Goal: Information Seeking & Learning: Learn about a topic

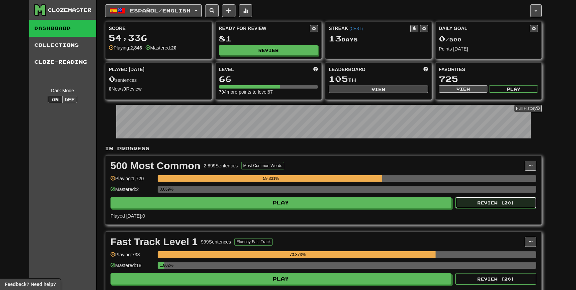
click at [479, 207] on button "Review ( 20 )" at bounding box center [495, 202] width 81 height 11
select select "**"
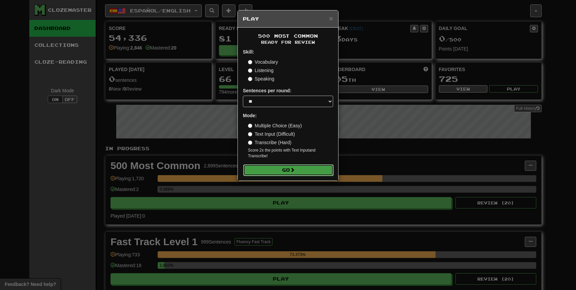
click at [313, 175] on button "Go" at bounding box center [288, 169] width 90 height 11
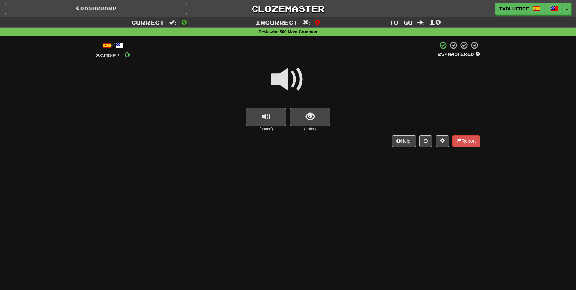
click at [281, 71] on span at bounding box center [288, 80] width 34 height 34
click at [311, 124] on button "show sentence" at bounding box center [309, 117] width 40 height 18
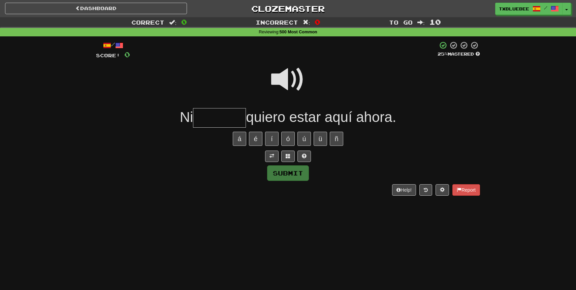
click at [283, 82] on span at bounding box center [288, 80] width 34 height 34
click at [216, 118] on input "text" at bounding box center [219, 118] width 53 height 20
click at [282, 73] on span at bounding box center [288, 80] width 34 height 34
click at [231, 111] on input "text" at bounding box center [219, 118] width 53 height 20
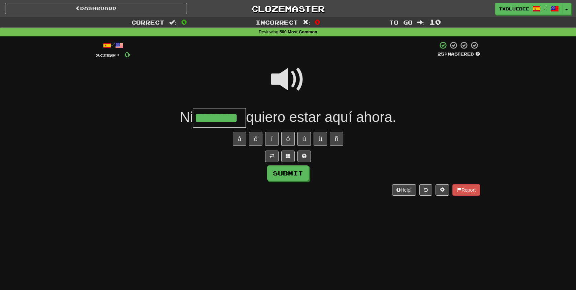
type input "********"
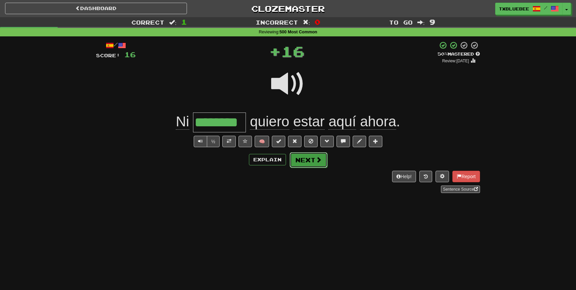
click at [295, 161] on button "Next" at bounding box center [308, 159] width 38 height 15
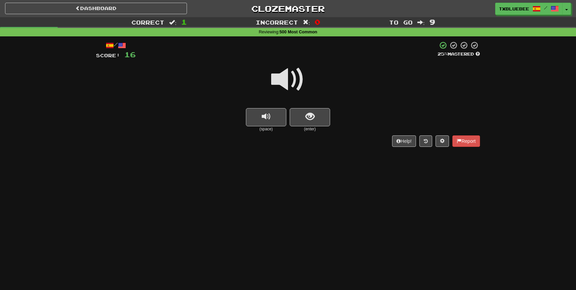
click at [283, 93] on span at bounding box center [288, 80] width 34 height 34
click at [283, 85] on span at bounding box center [288, 80] width 34 height 34
click at [293, 77] on span at bounding box center [288, 80] width 34 height 34
click at [289, 83] on span at bounding box center [288, 80] width 34 height 34
click at [302, 125] on button "show sentence" at bounding box center [309, 117] width 40 height 18
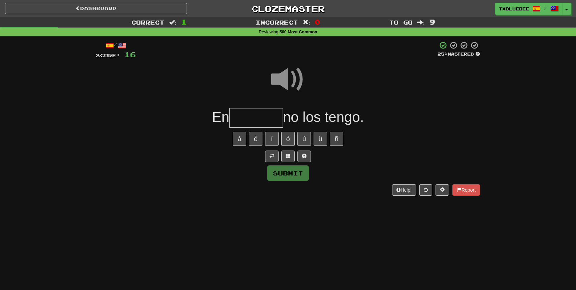
click at [265, 116] on input "text" at bounding box center [256, 118] width 54 height 20
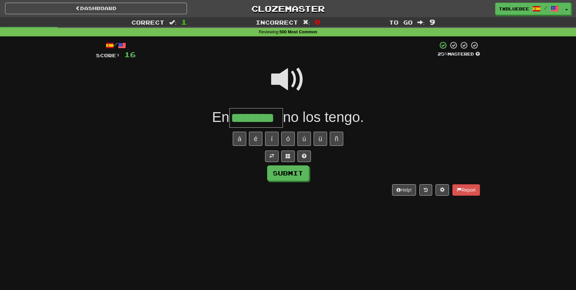
type input "********"
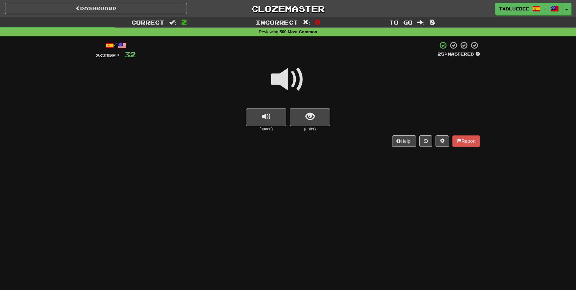
click at [294, 82] on span at bounding box center [288, 80] width 34 height 34
click at [306, 122] on button "show sentence" at bounding box center [309, 117] width 40 height 18
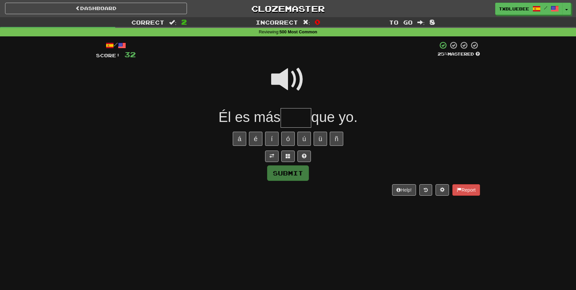
click at [296, 120] on input "text" at bounding box center [295, 118] width 31 height 20
type input "****"
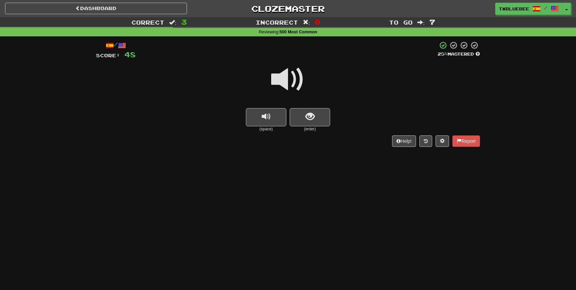
click at [297, 81] on span at bounding box center [288, 80] width 34 height 34
click at [305, 113] on span "show sentence" at bounding box center [309, 116] width 9 height 9
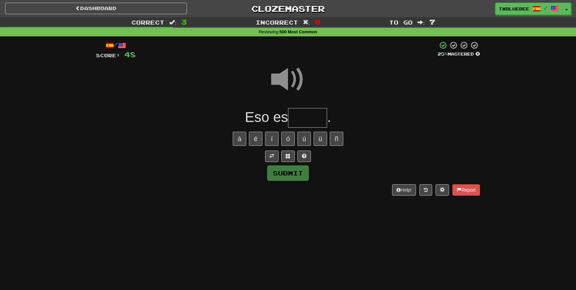
click at [305, 113] on input "text" at bounding box center [307, 118] width 39 height 20
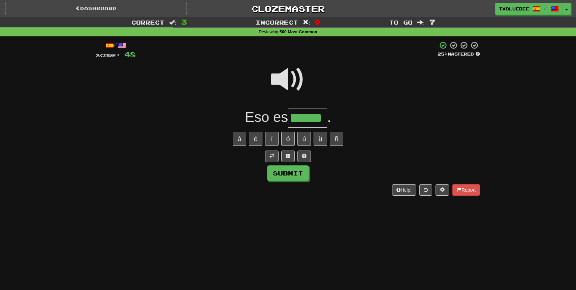
type input "******"
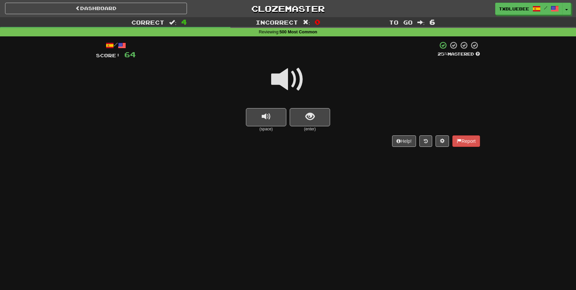
click at [304, 88] on span at bounding box center [288, 80] width 34 height 34
click at [307, 115] on span "show sentence" at bounding box center [309, 116] width 9 height 9
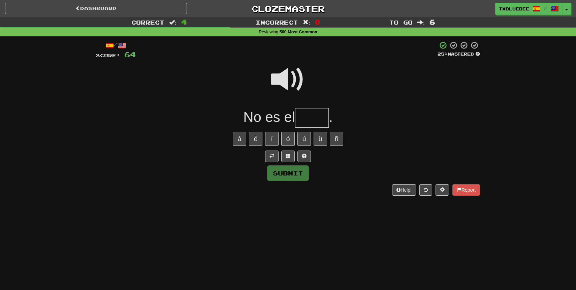
click at [308, 115] on input "text" at bounding box center [312, 118] width 34 height 20
type input "****"
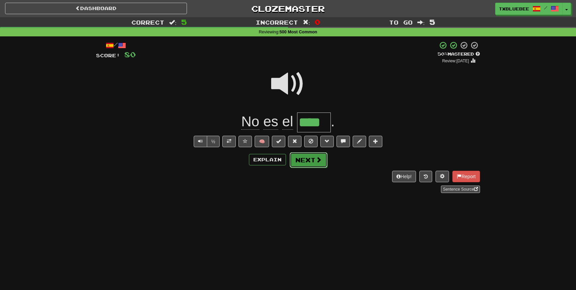
click at [297, 164] on button "Next" at bounding box center [308, 159] width 38 height 15
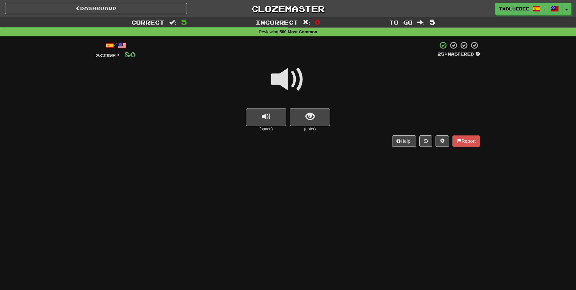
click at [292, 73] on span at bounding box center [288, 80] width 34 height 34
click at [296, 77] on span at bounding box center [288, 80] width 34 height 34
click at [315, 122] on button "show sentence" at bounding box center [309, 117] width 40 height 18
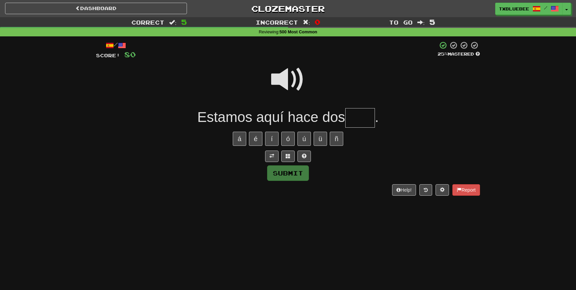
click at [351, 119] on input "text" at bounding box center [360, 118] width 30 height 20
type input "****"
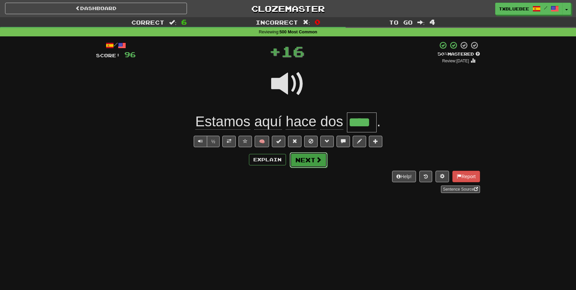
click at [320, 154] on button "Next" at bounding box center [308, 159] width 38 height 15
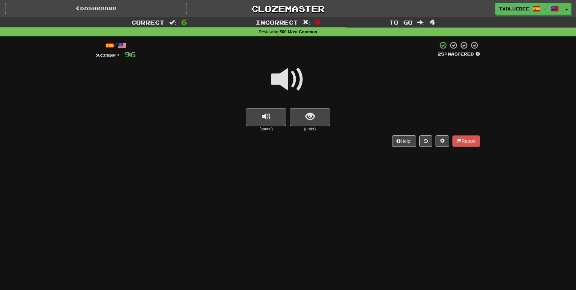
click at [298, 78] on span at bounding box center [288, 80] width 34 height 34
click at [304, 119] on button "show sentence" at bounding box center [309, 117] width 40 height 18
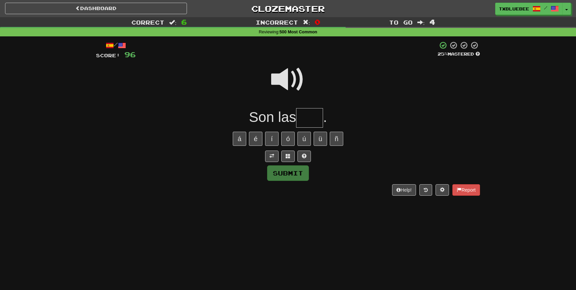
click at [309, 119] on input "text" at bounding box center [309, 118] width 27 height 20
type input "****"
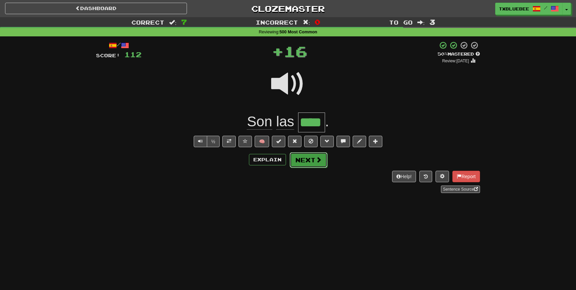
click at [302, 163] on button "Next" at bounding box center [308, 159] width 38 height 15
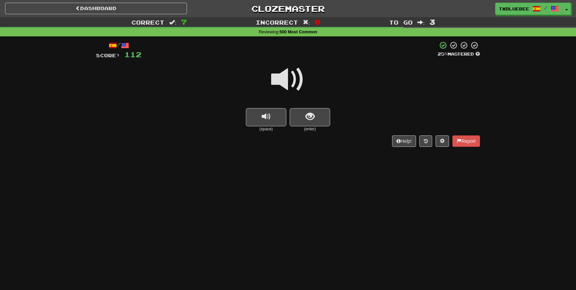
click at [291, 77] on span at bounding box center [288, 80] width 34 height 34
click at [283, 80] on span at bounding box center [288, 80] width 34 height 34
click at [308, 115] on span "show sentence" at bounding box center [309, 116] width 9 height 9
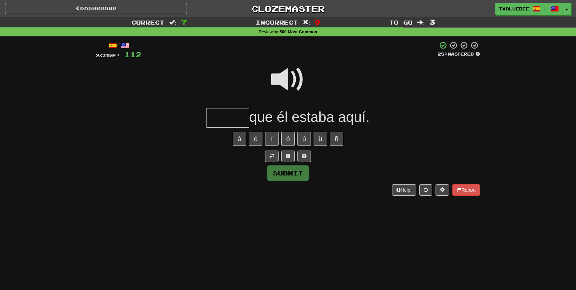
click at [287, 78] on span at bounding box center [288, 80] width 34 height 34
click at [238, 110] on input "text" at bounding box center [227, 118] width 43 height 20
type input "*****"
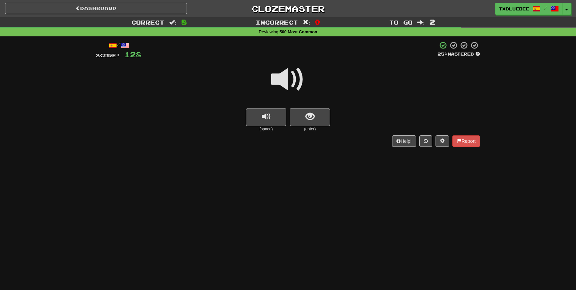
click at [289, 84] on span at bounding box center [288, 80] width 34 height 34
click at [304, 115] on button "show sentence" at bounding box center [309, 117] width 40 height 18
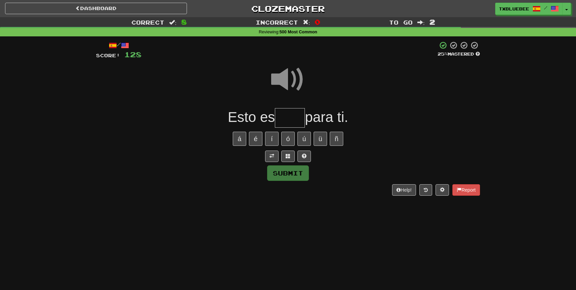
click at [295, 115] on input "text" at bounding box center [290, 118] width 30 height 20
type input "****"
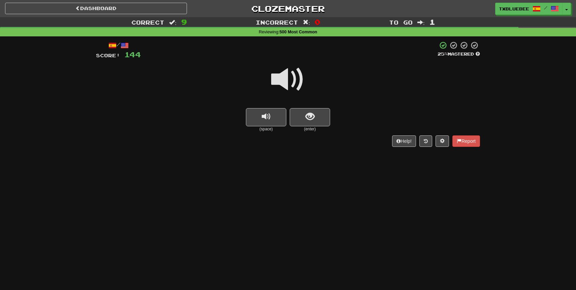
click at [292, 88] on span at bounding box center [288, 80] width 34 height 34
click at [303, 118] on button "show sentence" at bounding box center [309, 117] width 40 height 18
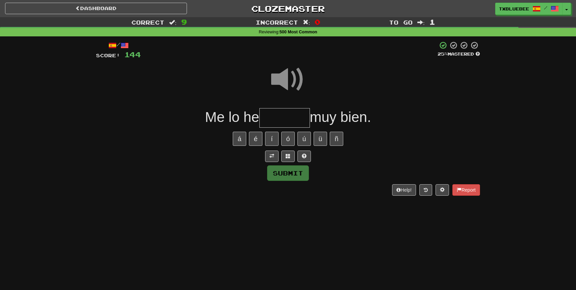
click at [283, 118] on input "text" at bounding box center [284, 118] width 50 height 20
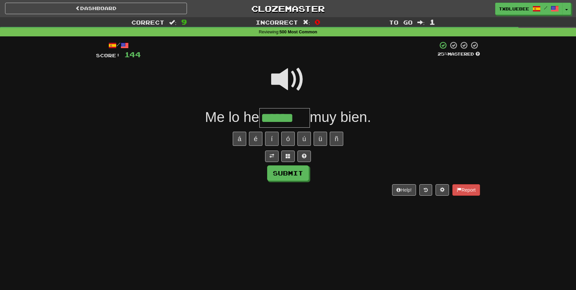
type input "******"
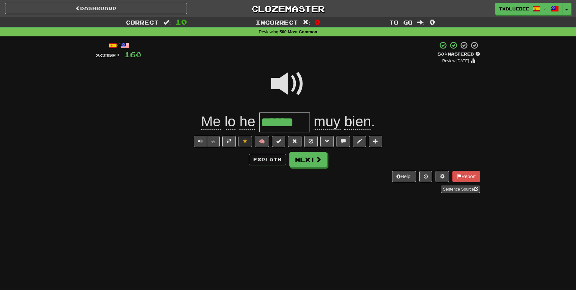
click at [290, 84] on span at bounding box center [288, 84] width 34 height 34
click at [226, 137] on button at bounding box center [228, 141] width 13 height 11
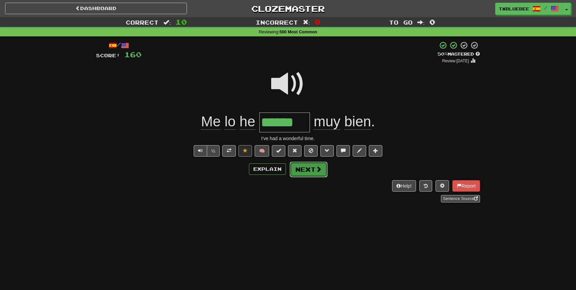
click at [309, 171] on button "Next" at bounding box center [308, 169] width 38 height 15
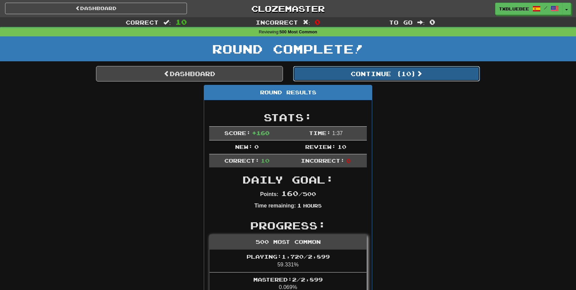
click at [340, 69] on button "Continue ( 10 )" at bounding box center [386, 73] width 187 height 15
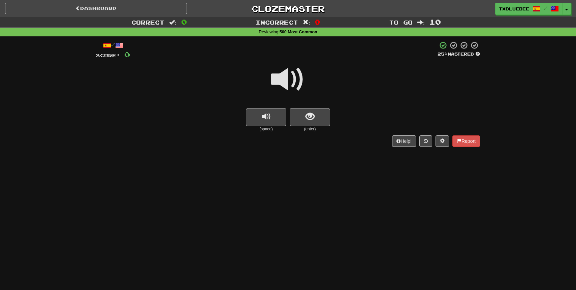
click at [291, 83] on span at bounding box center [288, 80] width 34 height 34
click at [299, 122] on button "show sentence" at bounding box center [309, 117] width 40 height 18
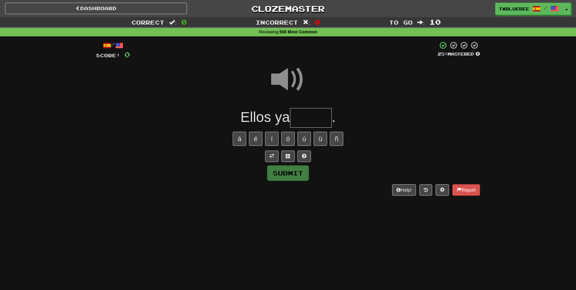
click at [310, 119] on input "text" at bounding box center [311, 118] width 42 height 20
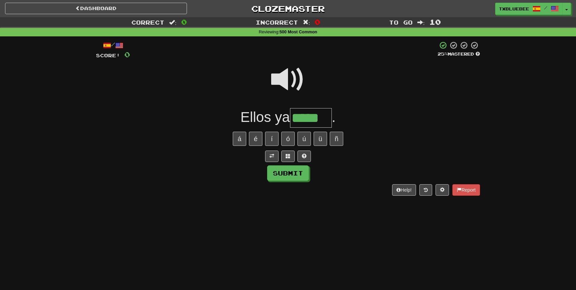
type input "*****"
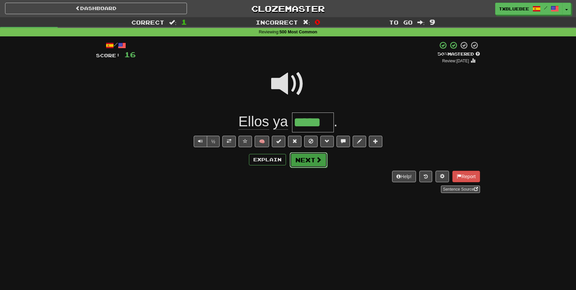
click at [307, 157] on button "Next" at bounding box center [308, 159] width 38 height 15
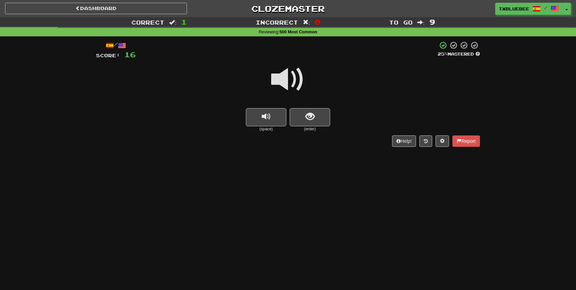
click at [295, 87] on span at bounding box center [288, 80] width 34 height 34
click at [305, 120] on span "show sentence" at bounding box center [309, 116] width 9 height 9
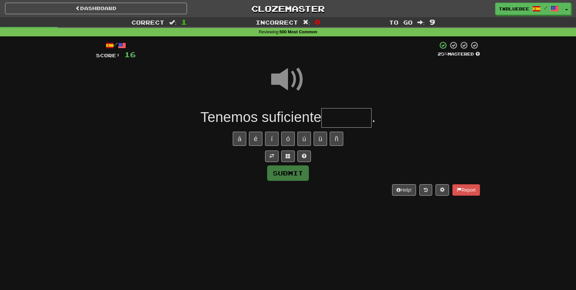
click at [330, 118] on input "text" at bounding box center [346, 118] width 50 height 20
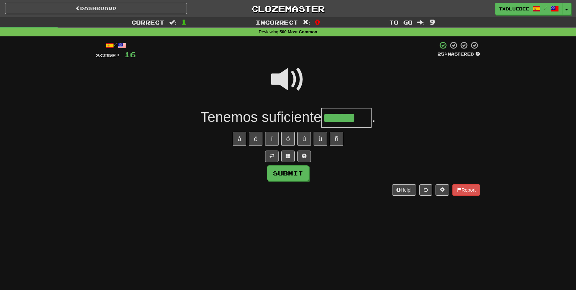
type input "******"
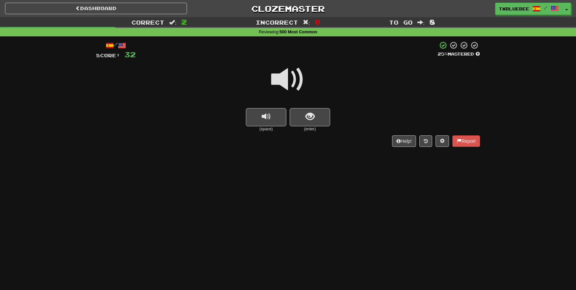
click at [296, 78] on span at bounding box center [288, 80] width 34 height 34
click at [308, 122] on button "show sentence" at bounding box center [309, 117] width 40 height 18
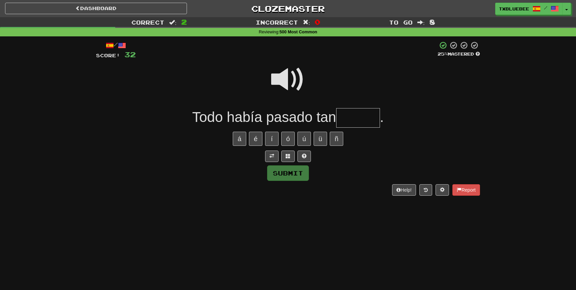
click at [288, 78] on span at bounding box center [288, 80] width 34 height 34
click at [352, 118] on input "text" at bounding box center [358, 118] width 44 height 20
type input "******"
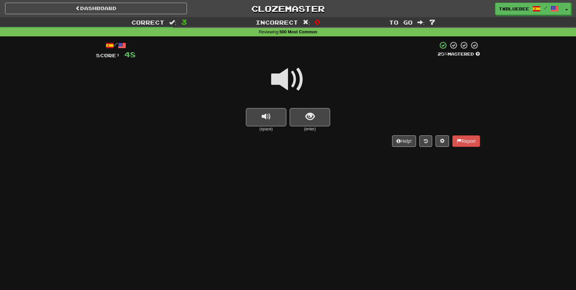
click at [295, 86] on span at bounding box center [288, 80] width 34 height 34
click at [292, 82] on span at bounding box center [288, 80] width 34 height 34
click at [291, 77] on span at bounding box center [288, 80] width 34 height 34
click at [310, 123] on button "show sentence" at bounding box center [309, 117] width 40 height 18
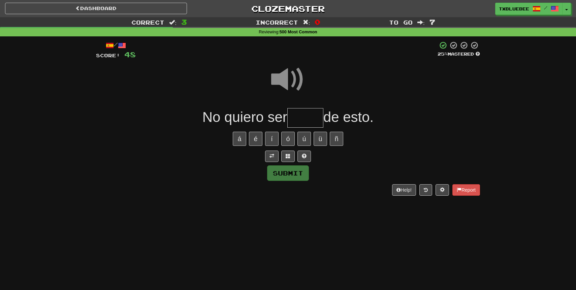
click at [305, 124] on input "text" at bounding box center [305, 118] width 36 height 20
type input "*****"
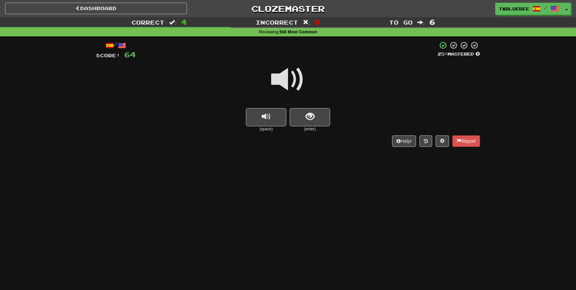
click at [302, 80] on span at bounding box center [288, 80] width 34 height 34
click at [305, 109] on button "show sentence" at bounding box center [309, 117] width 40 height 18
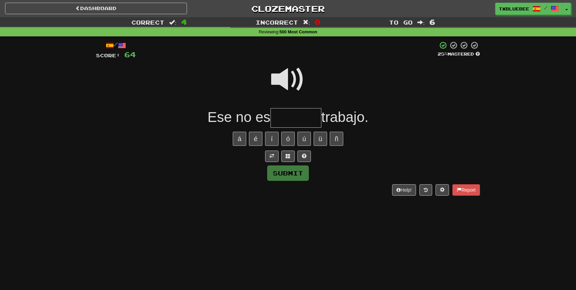
click at [305, 111] on input "text" at bounding box center [295, 118] width 51 height 20
type input "*******"
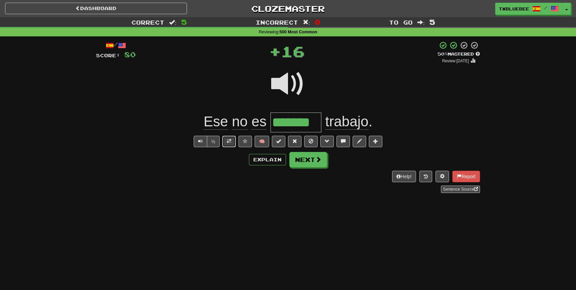
click at [231, 141] on span at bounding box center [229, 141] width 5 height 5
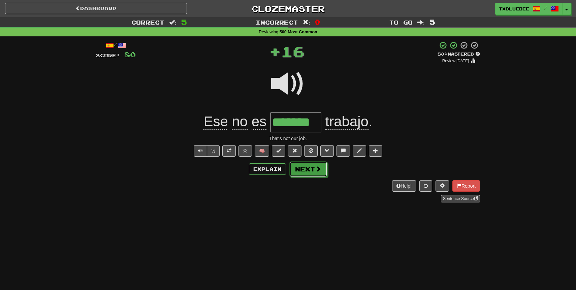
click at [304, 174] on button "Next" at bounding box center [308, 168] width 38 height 15
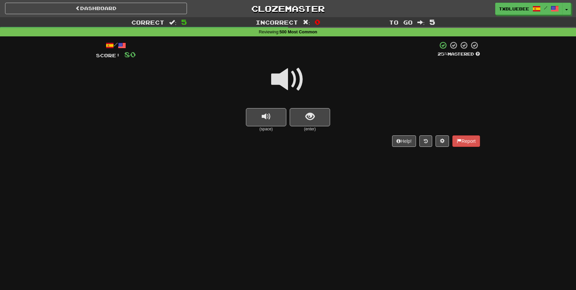
click at [295, 81] on span at bounding box center [288, 80] width 34 height 34
click at [296, 86] on span at bounding box center [288, 80] width 34 height 34
click at [297, 73] on span at bounding box center [288, 80] width 34 height 34
click at [314, 117] on span "show sentence" at bounding box center [309, 116] width 9 height 9
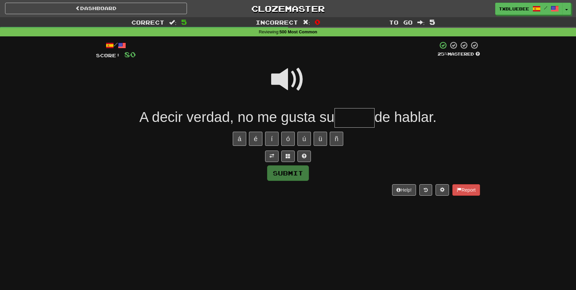
click at [289, 75] on span at bounding box center [288, 80] width 34 height 34
click at [362, 115] on input "text" at bounding box center [354, 118] width 40 height 20
type input "*****"
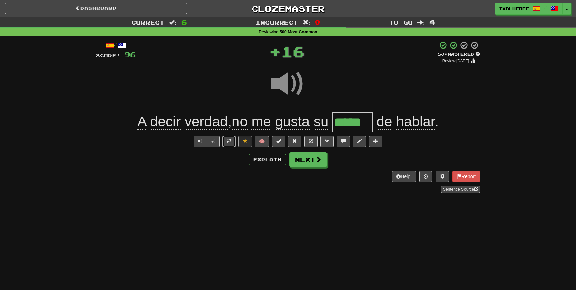
click at [227, 139] on button at bounding box center [228, 141] width 13 height 11
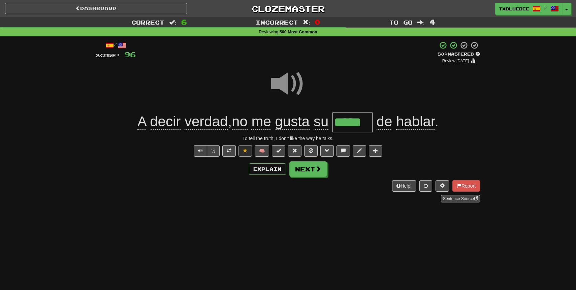
click at [296, 82] on span at bounding box center [288, 84] width 34 height 34
click at [295, 85] on span at bounding box center [288, 84] width 34 height 34
click at [313, 166] on button "Next" at bounding box center [308, 169] width 38 height 15
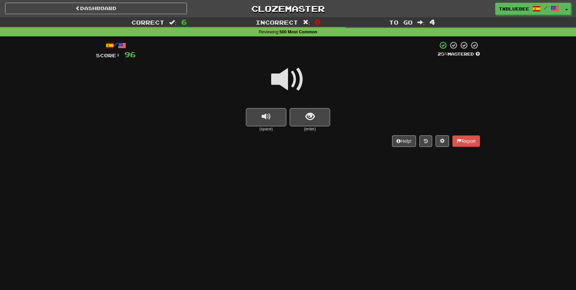
click at [286, 84] on span at bounding box center [288, 80] width 34 height 34
click at [311, 123] on button "show sentence" at bounding box center [309, 117] width 40 height 18
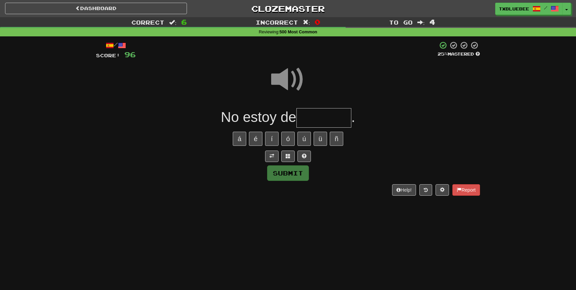
click at [317, 120] on input "text" at bounding box center [323, 118] width 55 height 20
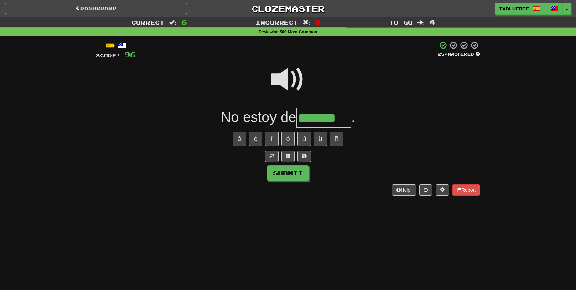
type input "*******"
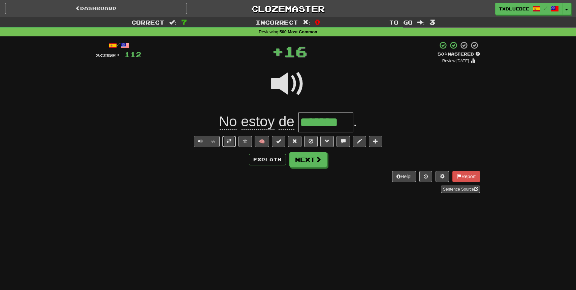
click at [234, 146] on button at bounding box center [228, 141] width 13 height 11
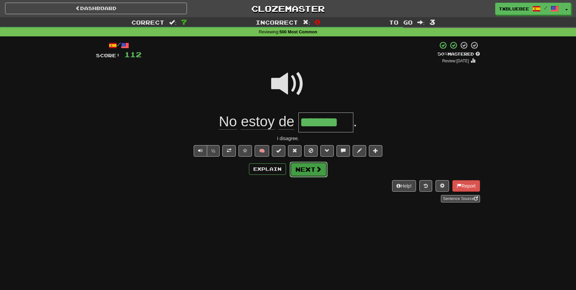
click at [301, 168] on button "Next" at bounding box center [308, 169] width 38 height 15
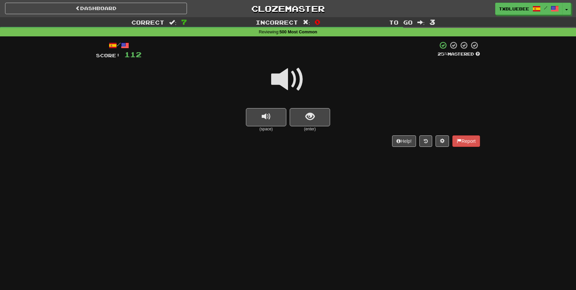
click at [289, 85] on span at bounding box center [288, 80] width 34 height 34
click at [306, 112] on span "show sentence" at bounding box center [309, 116] width 9 height 9
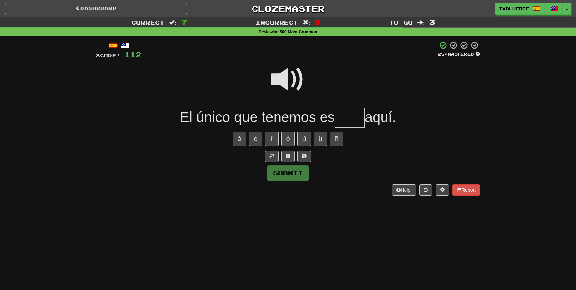
click at [291, 77] on span at bounding box center [288, 80] width 34 height 34
click at [351, 121] on input "text" at bounding box center [350, 118] width 30 height 20
click at [296, 83] on span at bounding box center [288, 80] width 34 height 34
click at [358, 118] on input "***" at bounding box center [350, 118] width 30 height 20
type input "****"
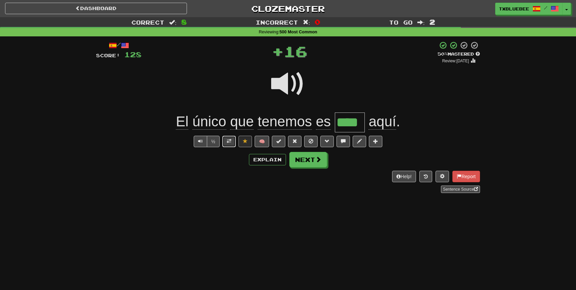
click at [232, 144] on button at bounding box center [228, 141] width 13 height 11
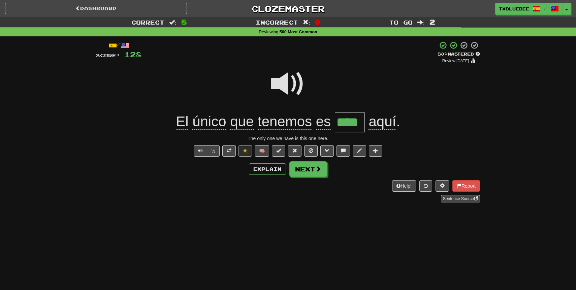
click at [288, 97] on span at bounding box center [288, 84] width 34 height 34
click at [302, 174] on button "Next" at bounding box center [308, 169] width 38 height 15
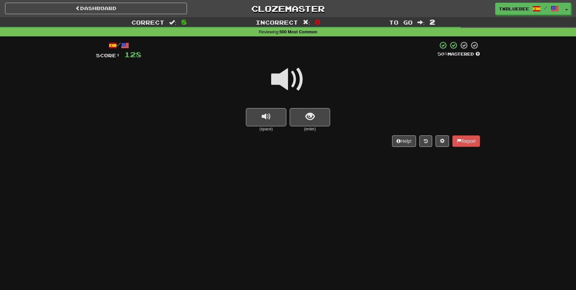
click at [293, 82] on span at bounding box center [288, 80] width 34 height 34
click at [305, 117] on button "show sentence" at bounding box center [309, 117] width 40 height 18
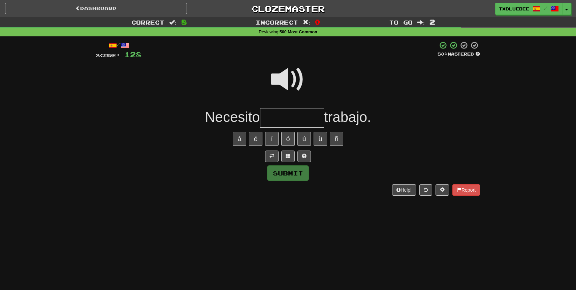
click at [285, 117] on input "text" at bounding box center [292, 118] width 64 height 20
type input "*********"
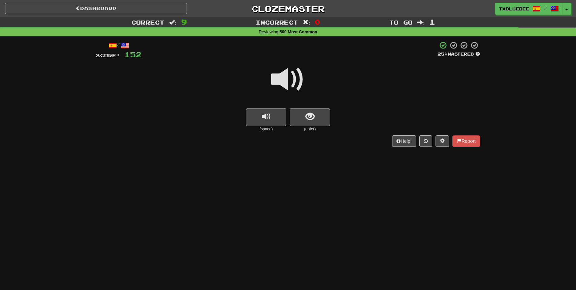
click at [295, 78] on span at bounding box center [288, 80] width 34 height 34
click at [304, 111] on button "show sentence" at bounding box center [309, 117] width 40 height 18
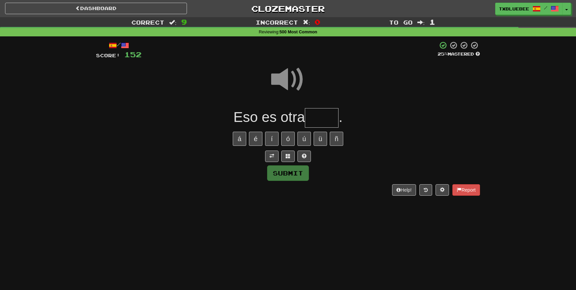
click at [316, 115] on input "text" at bounding box center [322, 118] width 34 height 20
type input "*"
type input "****"
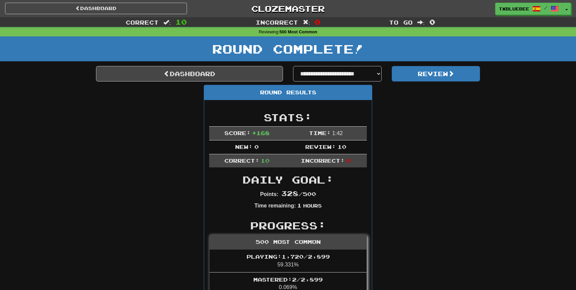
click at [412, 78] on button "Review" at bounding box center [435, 73] width 89 height 15
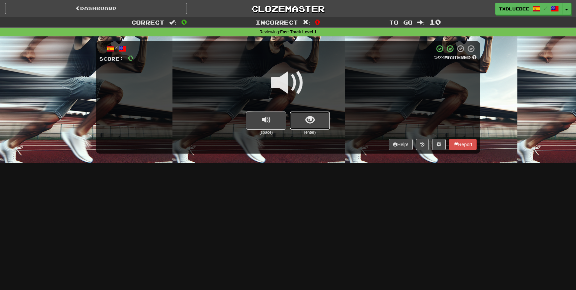
click at [314, 123] on span "show sentence" at bounding box center [309, 119] width 9 height 9
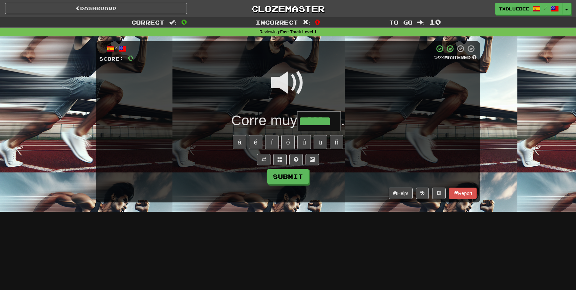
type input "******"
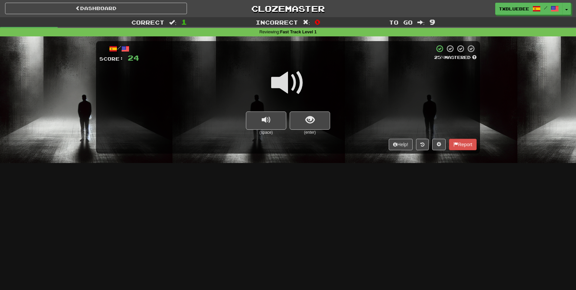
click at [291, 87] on span at bounding box center [288, 83] width 34 height 34
click at [286, 85] on span at bounding box center [288, 83] width 34 height 34
click at [310, 127] on button "show sentence" at bounding box center [309, 120] width 40 height 18
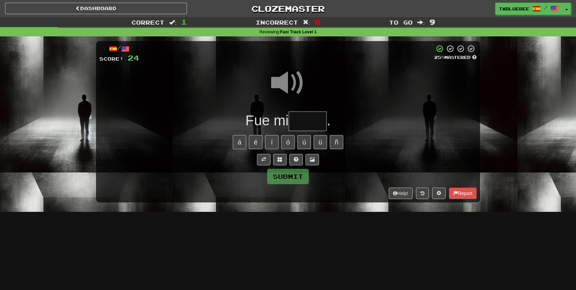
click at [294, 91] on span at bounding box center [288, 83] width 34 height 34
click at [312, 123] on input "text" at bounding box center [307, 121] width 38 height 20
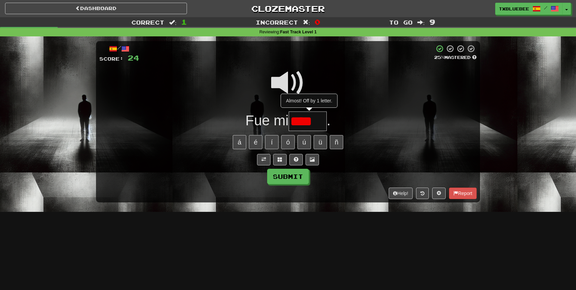
type input "*****"
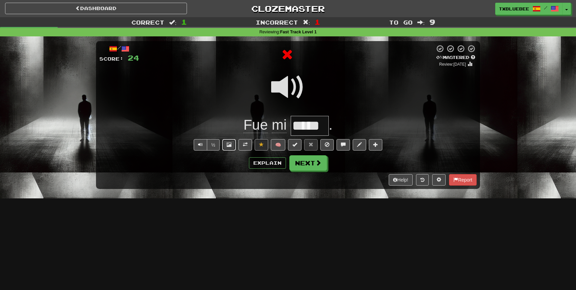
click at [231, 146] on span at bounding box center [229, 144] width 5 height 5
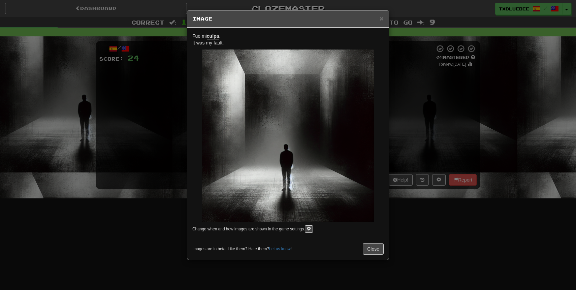
click at [411, 115] on div "× Image Fue mi culpa . It was my fault. Change when and how images are shown in…" at bounding box center [288, 145] width 576 height 290
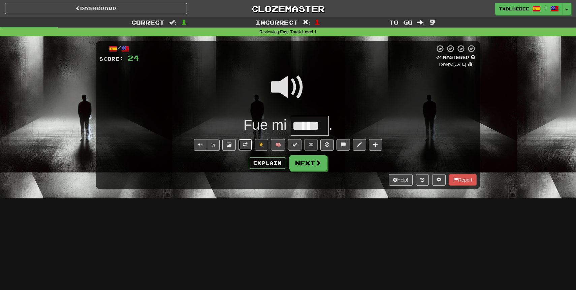
click at [249, 146] on button at bounding box center [244, 144] width 13 height 11
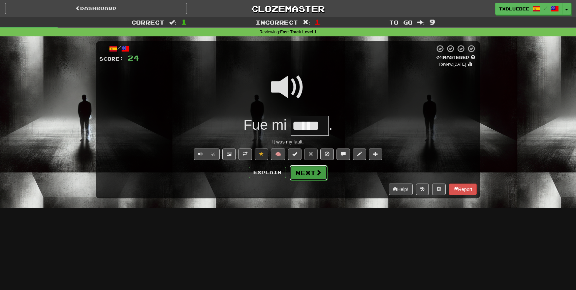
click at [308, 169] on button "Next" at bounding box center [308, 172] width 38 height 15
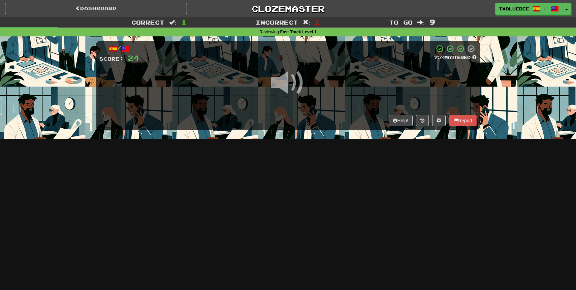
click at [291, 80] on span at bounding box center [288, 83] width 34 height 34
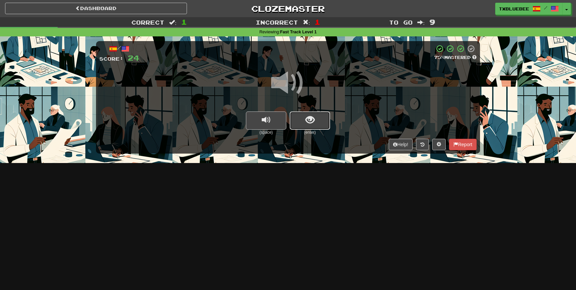
click at [300, 116] on button "show sentence" at bounding box center [309, 120] width 40 height 18
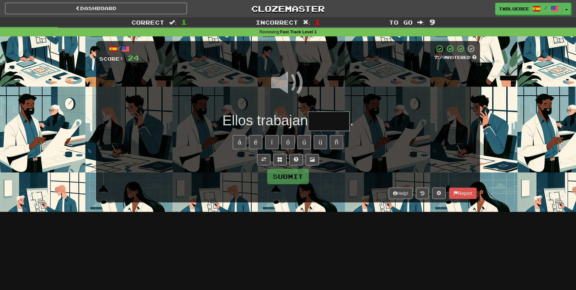
click at [321, 124] on input "text" at bounding box center [329, 121] width 42 height 20
type input "******"
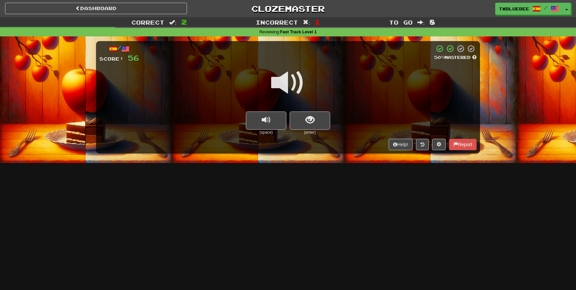
click at [298, 88] on span at bounding box center [288, 83] width 34 height 34
click at [312, 134] on small "(enter)" at bounding box center [309, 133] width 40 height 6
click at [313, 129] on button "show sentence" at bounding box center [309, 120] width 40 height 18
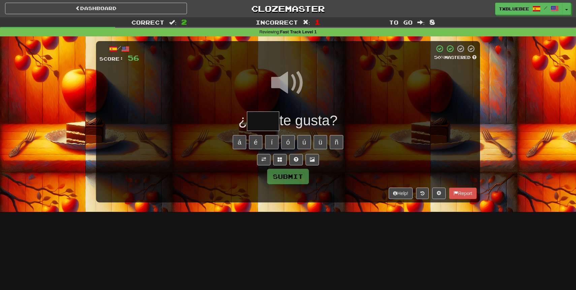
click at [274, 125] on input "text" at bounding box center [263, 121] width 32 height 20
type input "****"
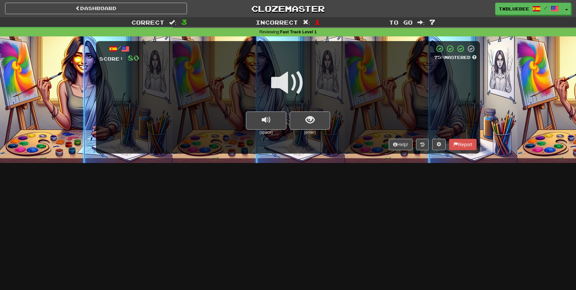
click at [293, 75] on span at bounding box center [288, 83] width 34 height 34
click at [314, 116] on span "show sentence" at bounding box center [309, 119] width 9 height 9
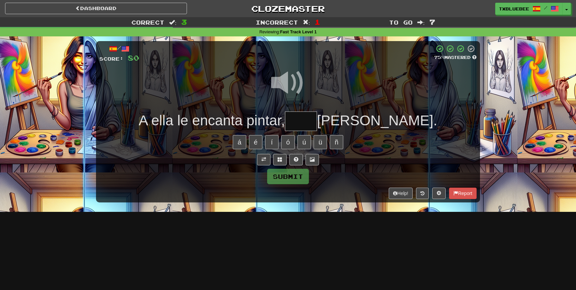
click at [317, 120] on input "text" at bounding box center [301, 121] width 32 height 20
click at [292, 84] on span at bounding box center [288, 83] width 34 height 34
click at [317, 120] on input "**" at bounding box center [301, 121] width 32 height 20
type input "****"
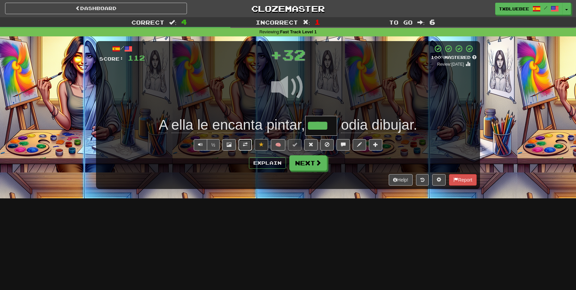
click at [242, 143] on button at bounding box center [244, 144] width 13 height 11
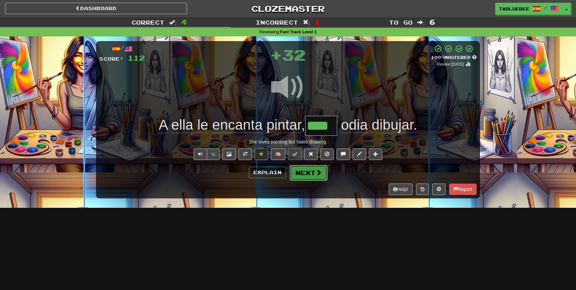
click at [317, 171] on span at bounding box center [318, 172] width 6 height 6
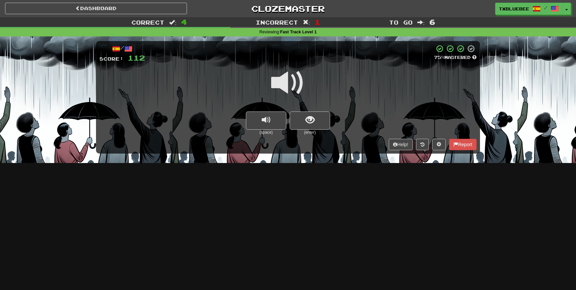
click at [284, 86] on span at bounding box center [288, 83] width 34 height 34
click at [295, 82] on span at bounding box center [288, 83] width 34 height 34
click at [315, 126] on button "show sentence" at bounding box center [309, 120] width 40 height 18
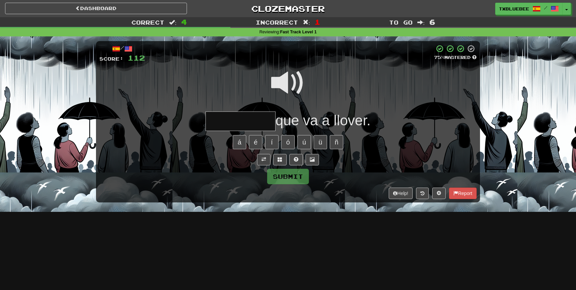
click at [261, 119] on input "text" at bounding box center [240, 121] width 70 height 20
type input "********"
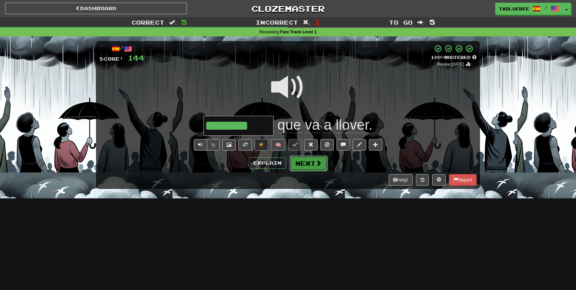
click at [300, 163] on button "Next" at bounding box center [308, 162] width 38 height 15
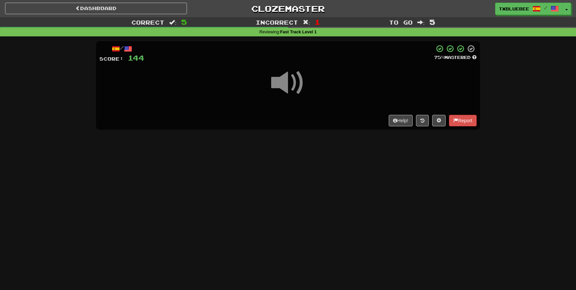
click at [291, 83] on span at bounding box center [288, 83] width 34 height 34
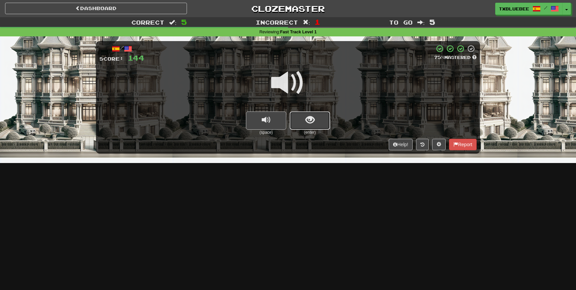
click at [306, 118] on span "show sentence" at bounding box center [309, 119] width 9 height 9
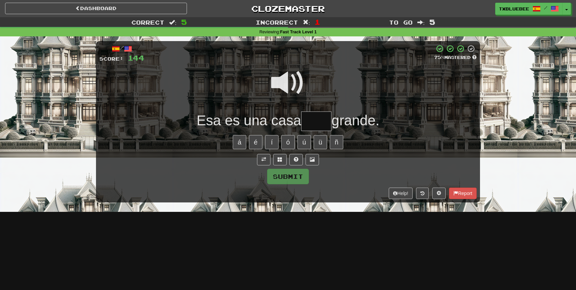
click at [318, 119] on input "text" at bounding box center [316, 121] width 30 height 20
type input "***"
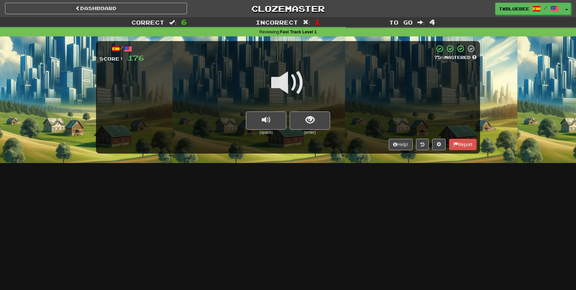
click at [300, 82] on span at bounding box center [288, 83] width 34 height 34
click at [317, 124] on button "show sentence" at bounding box center [309, 120] width 40 height 18
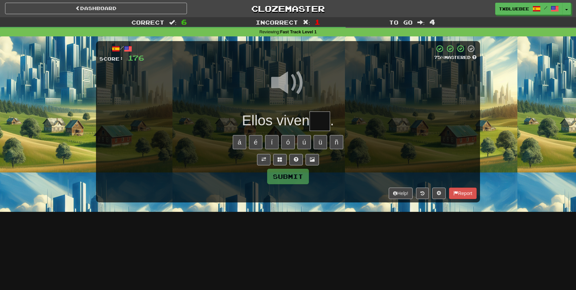
click at [321, 125] on input "text" at bounding box center [319, 121] width 21 height 20
type input "****"
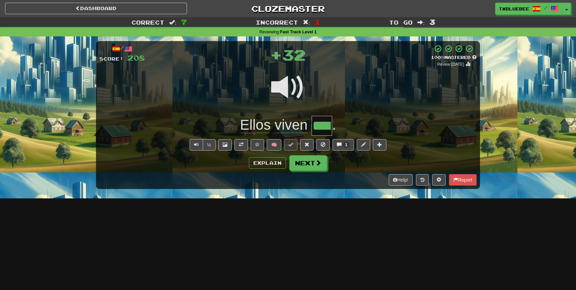
scroll to position [0, 0]
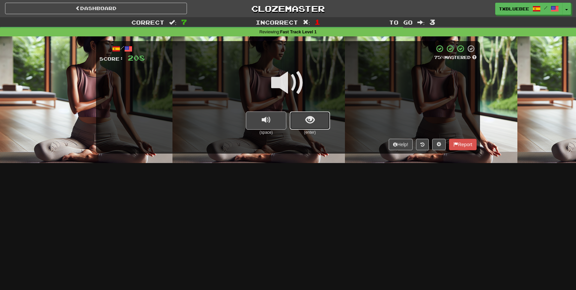
click at [315, 113] on button "show sentence" at bounding box center [309, 120] width 40 height 18
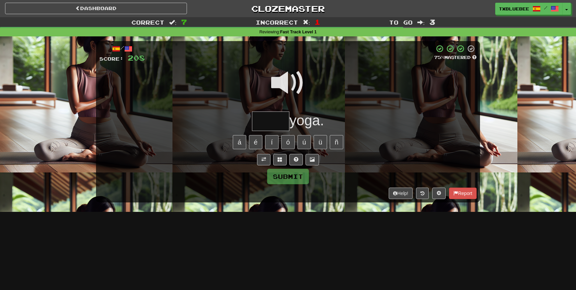
click at [284, 124] on input "text" at bounding box center [270, 121] width 37 height 20
type input "****"
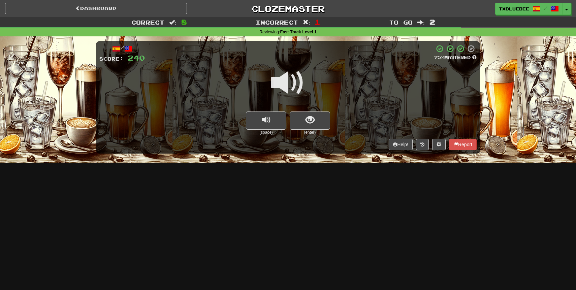
click at [291, 91] on span at bounding box center [288, 83] width 34 height 34
click at [304, 113] on button "show sentence" at bounding box center [309, 120] width 40 height 18
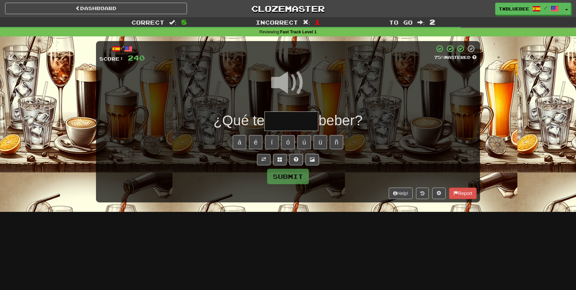
click at [301, 117] on input "text" at bounding box center [291, 121] width 54 height 20
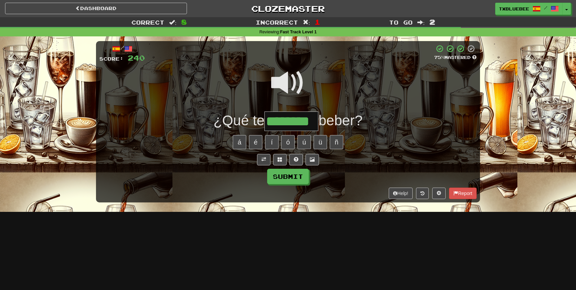
type input "********"
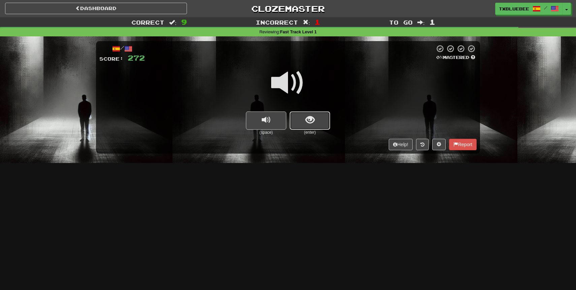
click at [317, 116] on button "show sentence" at bounding box center [309, 120] width 40 height 18
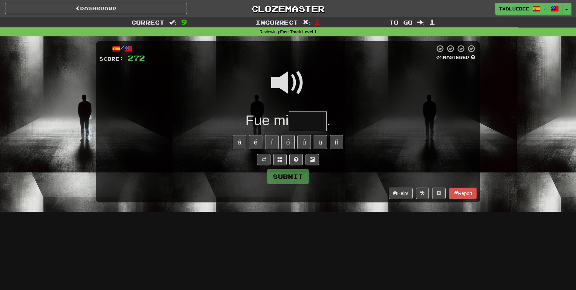
click at [317, 116] on input "text" at bounding box center [307, 121] width 38 height 20
type input "*****"
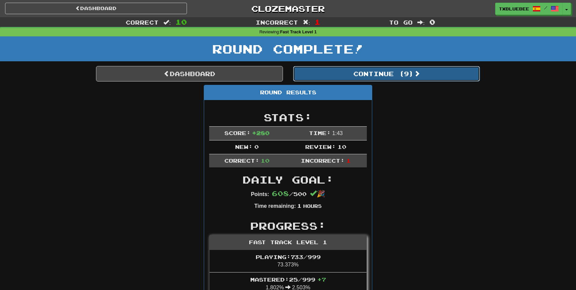
click at [354, 77] on button "Continue ( 9 )" at bounding box center [386, 73] width 187 height 15
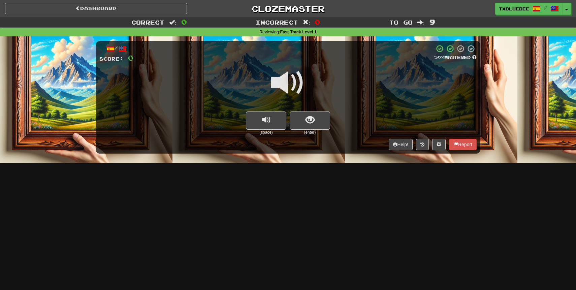
click at [293, 86] on span at bounding box center [288, 83] width 34 height 34
click at [310, 118] on span "show sentence" at bounding box center [309, 119] width 9 height 9
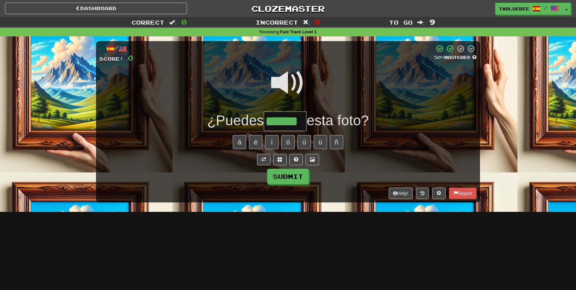
type input "******"
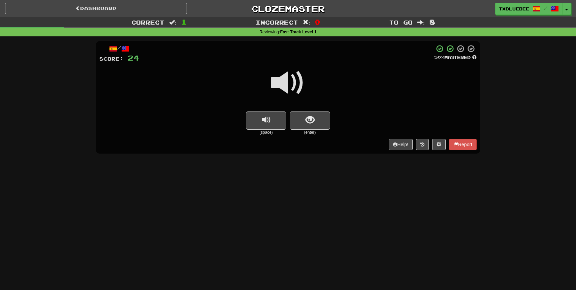
click at [298, 83] on span at bounding box center [288, 83] width 34 height 34
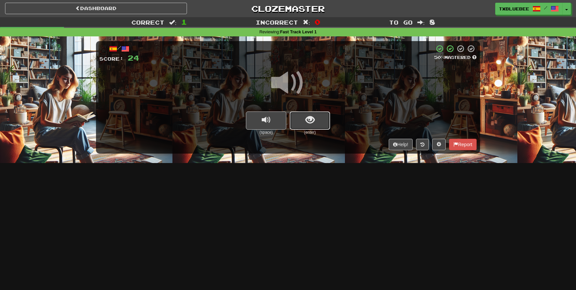
click at [309, 115] on span "show sentence" at bounding box center [309, 119] width 9 height 9
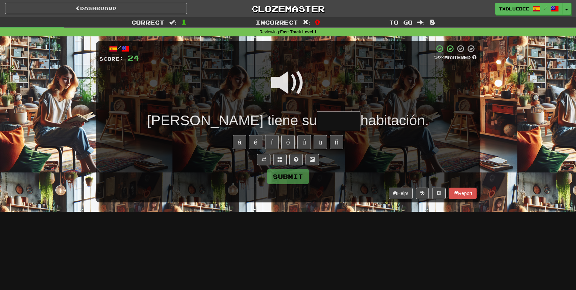
click at [279, 88] on span at bounding box center [288, 83] width 34 height 34
click at [291, 131] on div "/ Score: 24 50 % Mastered [PERSON_NAME] tiene su habitación. á é í ó ú ü ñ Subm…" at bounding box center [288, 121] width 384 height 161
click at [317, 126] on input "text" at bounding box center [338, 121] width 43 height 20
type input "******"
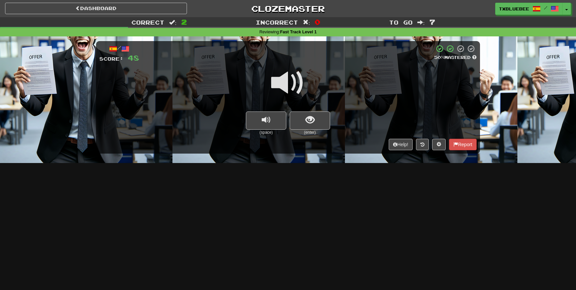
click at [297, 86] on span at bounding box center [288, 83] width 34 height 34
click at [308, 117] on span "show sentence" at bounding box center [309, 119] width 9 height 9
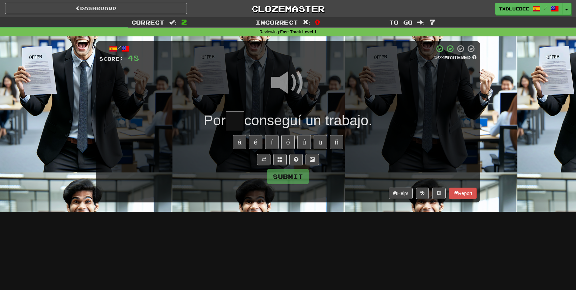
click at [245, 118] on span "conseguí un trabajo." at bounding box center [308, 120] width 128 height 16
click at [239, 118] on input "text" at bounding box center [234, 121] width 19 height 20
type input "***"
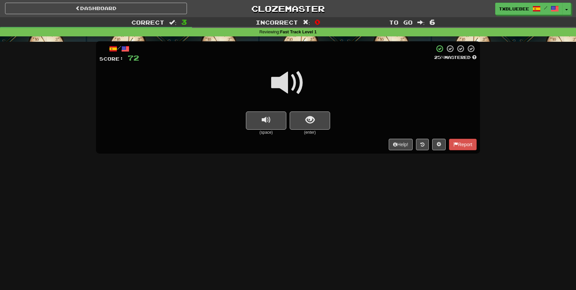
click at [298, 78] on span at bounding box center [288, 83] width 34 height 34
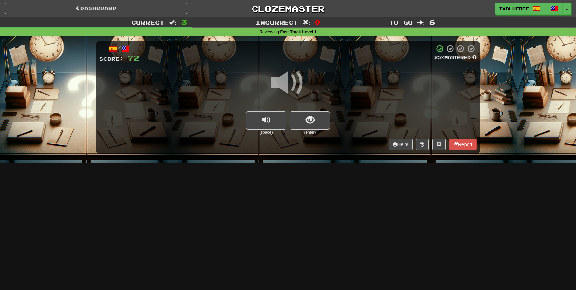
click at [298, 78] on span at bounding box center [288, 83] width 34 height 34
click at [315, 120] on button "show sentence" at bounding box center [309, 120] width 40 height 18
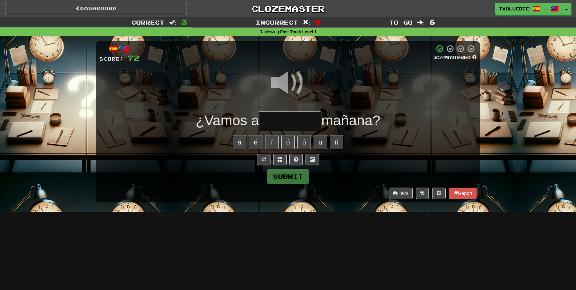
click at [289, 87] on span at bounding box center [288, 83] width 34 height 34
click at [283, 121] on input "text" at bounding box center [290, 121] width 62 height 20
click at [287, 93] on span at bounding box center [288, 83] width 34 height 34
click at [304, 122] on input "******" at bounding box center [290, 121] width 62 height 20
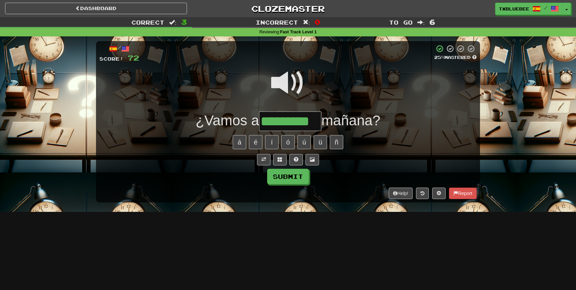
type input "*********"
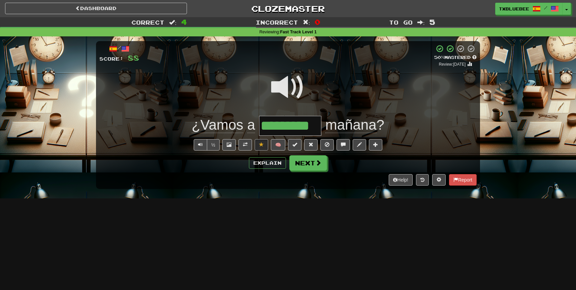
click at [301, 70] on span at bounding box center [288, 87] width 34 height 34
click at [311, 171] on div "/ Score: 88 + 16 50 % Mastered Review: [DATE] ¿Vamos a ********* mañana ? ½ 🧠 E…" at bounding box center [288, 114] width 384 height 147
click at [311, 166] on button "Next" at bounding box center [308, 162] width 38 height 15
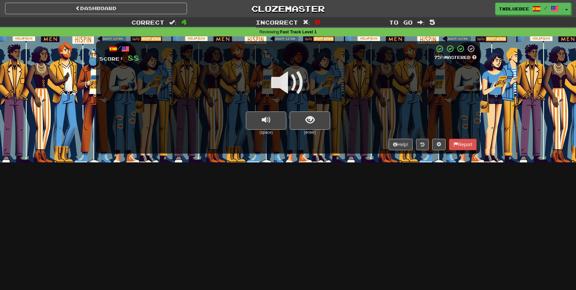
click at [289, 87] on span at bounding box center [288, 83] width 34 height 34
click at [303, 111] on div at bounding box center [287, 87] width 377 height 48
click at [306, 115] on span "show sentence" at bounding box center [309, 119] width 9 height 9
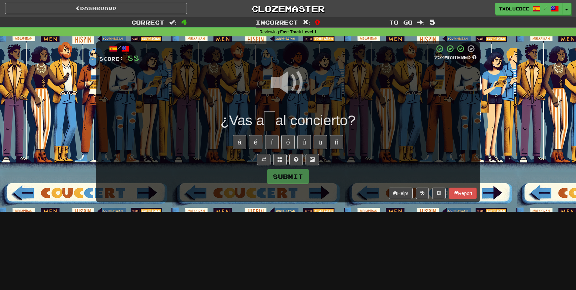
click at [269, 119] on input "text" at bounding box center [269, 121] width 11 height 20
type input "**"
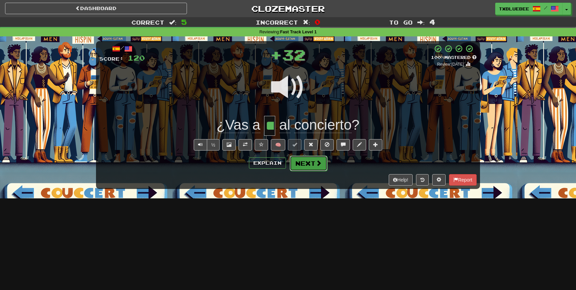
click at [299, 161] on button "Next" at bounding box center [308, 162] width 38 height 15
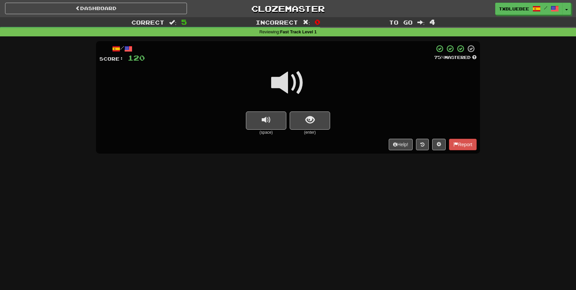
click at [294, 88] on span at bounding box center [288, 83] width 34 height 34
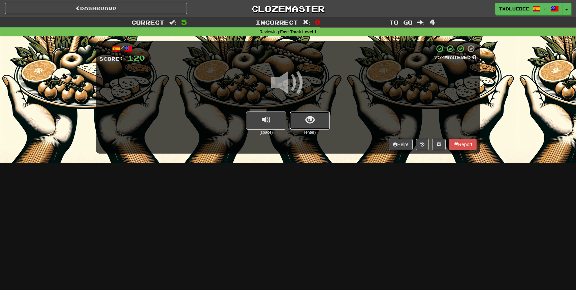
click at [315, 121] on button "show sentence" at bounding box center [309, 120] width 40 height 18
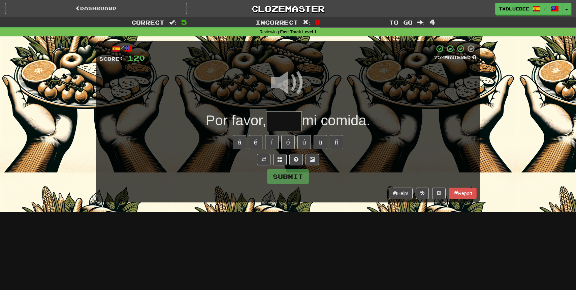
click at [285, 117] on input "text" at bounding box center [284, 121] width 36 height 20
type input "****"
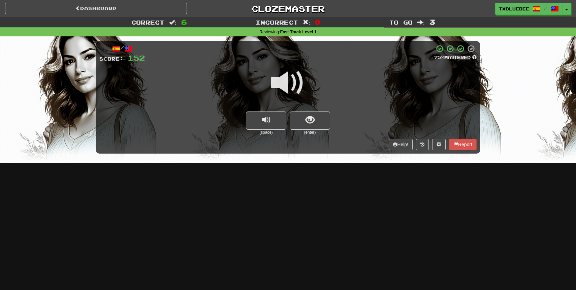
click at [292, 92] on span at bounding box center [288, 83] width 34 height 34
click at [300, 114] on button "show sentence" at bounding box center [309, 120] width 40 height 18
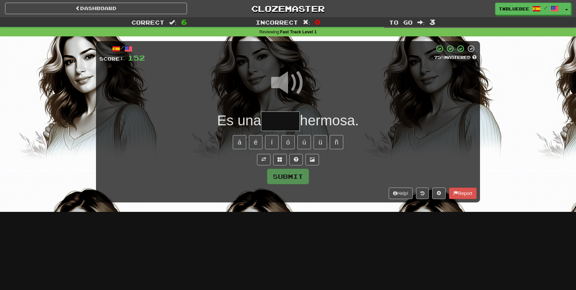
click at [296, 82] on span at bounding box center [288, 83] width 34 height 34
click at [286, 116] on input "text" at bounding box center [280, 121] width 39 height 20
type input "*****"
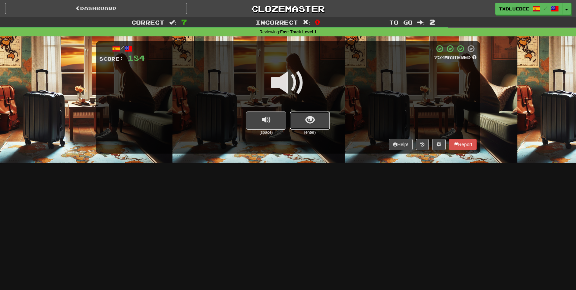
click at [309, 115] on span "show sentence" at bounding box center [309, 119] width 9 height 9
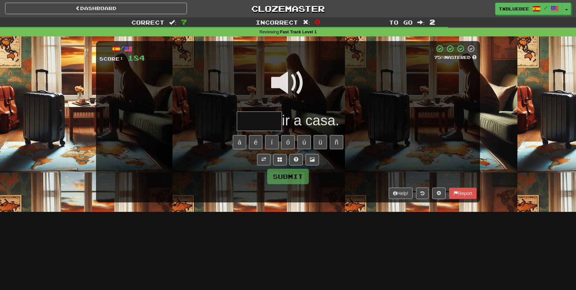
click at [266, 119] on input "text" at bounding box center [259, 121] width 45 height 20
type input "******"
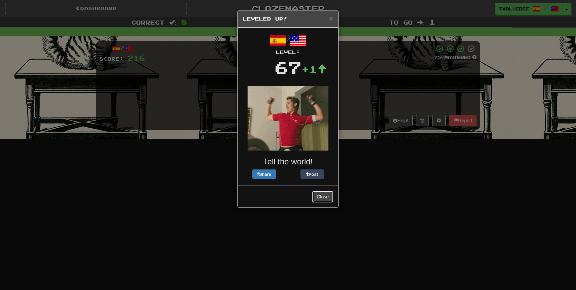
click at [317, 195] on button "Close" at bounding box center [322, 196] width 21 height 11
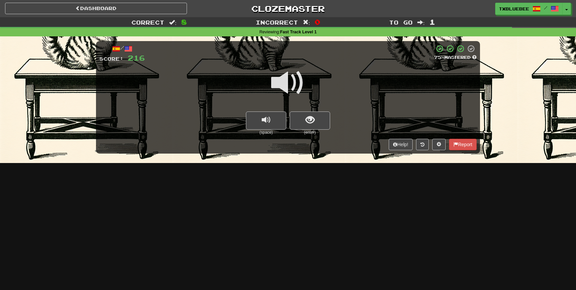
click at [280, 82] on span at bounding box center [288, 83] width 34 height 34
click at [301, 118] on button "show sentence" at bounding box center [309, 120] width 40 height 18
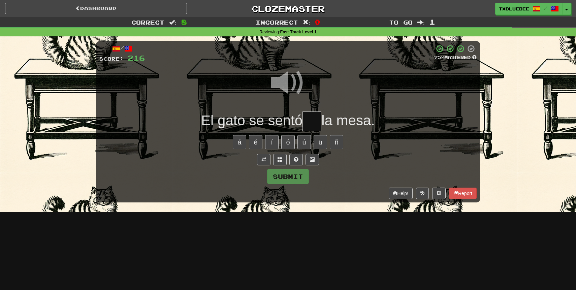
click at [308, 121] on input "text" at bounding box center [311, 121] width 19 height 20
type input "**"
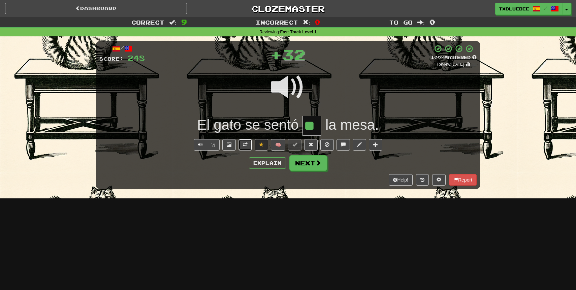
click at [247, 144] on span at bounding box center [245, 144] width 5 height 5
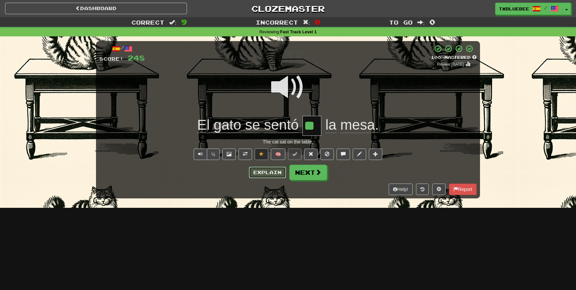
click at [272, 173] on button "Explain" at bounding box center [267, 172] width 37 height 11
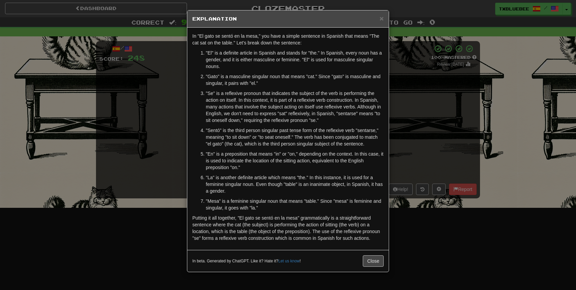
click at [407, 125] on div "× Explanation In "El gato se sentó en la mesa," you have a simple sentence in S…" at bounding box center [288, 145] width 576 height 290
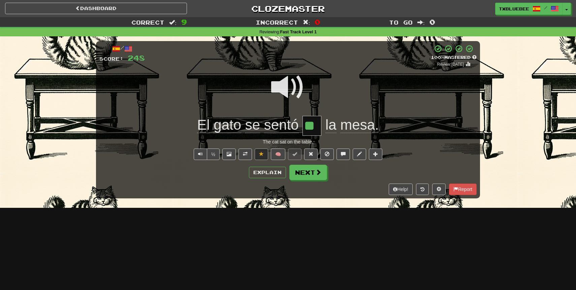
click at [315, 164] on div "/ Score: 248 + 32 100 % Mastered Review: [DATE] El gato se sentó ** la mesa . T…" at bounding box center [288, 119] width 384 height 157
click at [314, 172] on button "Next" at bounding box center [308, 172] width 38 height 15
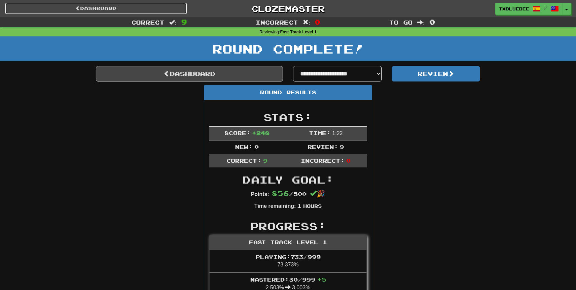
click at [133, 9] on link "Dashboard" at bounding box center [96, 8] width 182 height 11
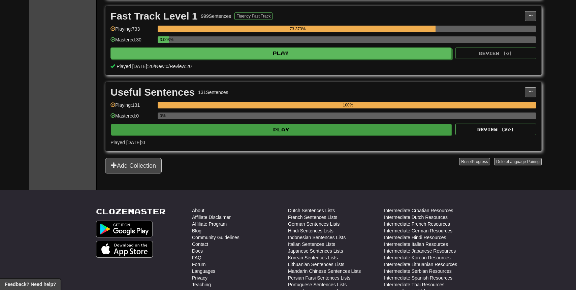
scroll to position [241, 0]
